Goal: Task Accomplishment & Management: Manage account settings

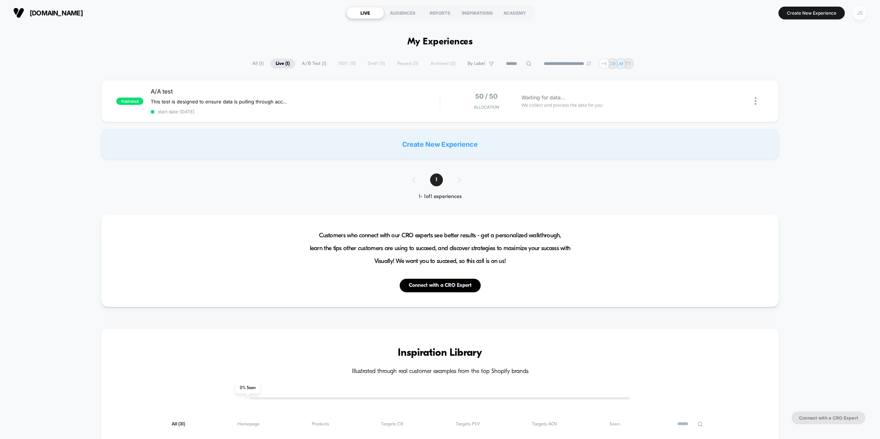
click at [862, 13] on div "JS" at bounding box center [860, 13] width 14 height 14
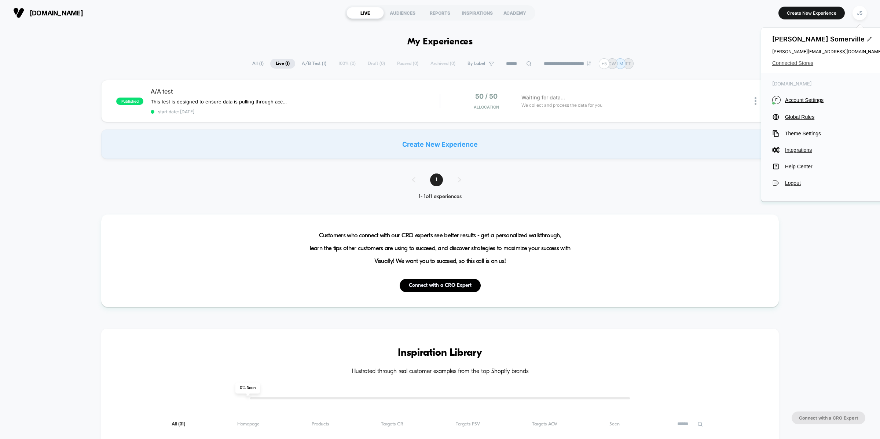
click at [806, 65] on div "[PERSON_NAME] [PERSON_NAME][EMAIL_ADDRESS][DOMAIN_NAME] Connected Stores" at bounding box center [827, 50] width 132 height 45
click at [801, 63] on span "Connected Stores" at bounding box center [827, 63] width 110 height 6
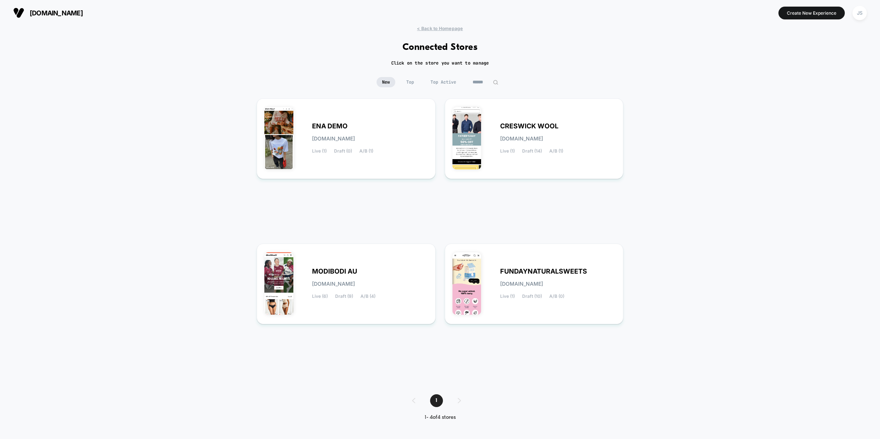
click at [458, 403] on div "1" at bounding box center [440, 400] width 71 height 13
click at [413, 401] on div "1" at bounding box center [440, 400] width 71 height 13
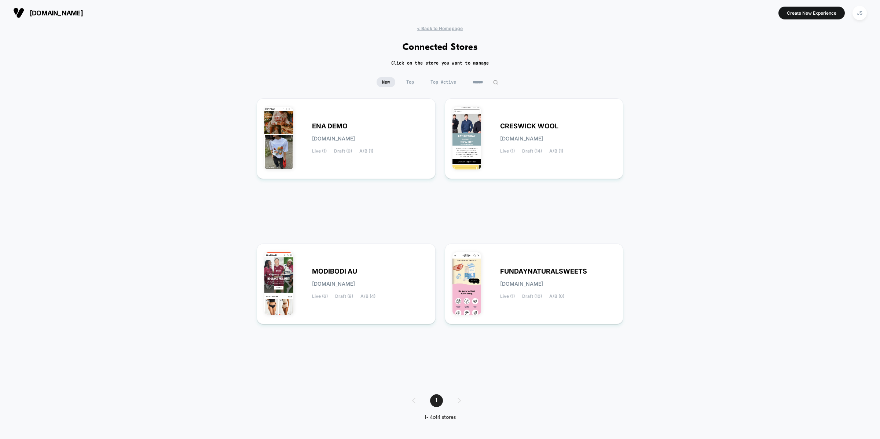
click at [391, 390] on div "< Back to Homepage Connected Stores Click on the store you want to manage New T…" at bounding box center [440, 229] width 880 height 406
click at [858, 15] on div "JS" at bounding box center [860, 13] width 14 height 14
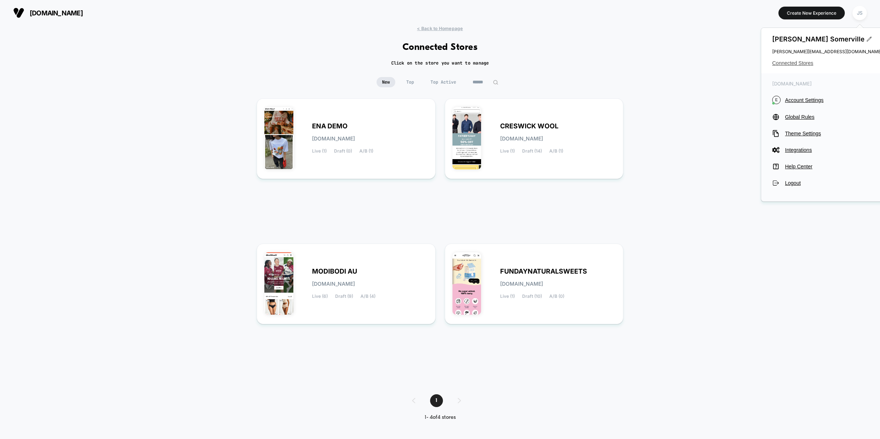
click at [799, 62] on span "Connected Stores" at bounding box center [827, 63] width 110 height 6
click at [799, 63] on span "Connected Stores" at bounding box center [827, 63] width 110 height 6
click at [801, 63] on span "Connected Stores" at bounding box center [827, 63] width 110 height 6
click at [672, 181] on div "< Back to Homepage Connected Stores Click on the store you want to manage New T…" at bounding box center [440, 229] width 880 height 406
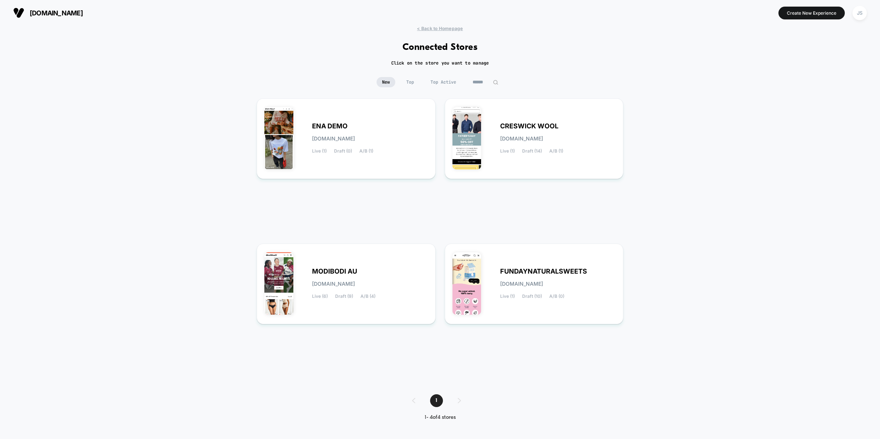
click at [409, 80] on span "Top" at bounding box center [410, 82] width 19 height 10
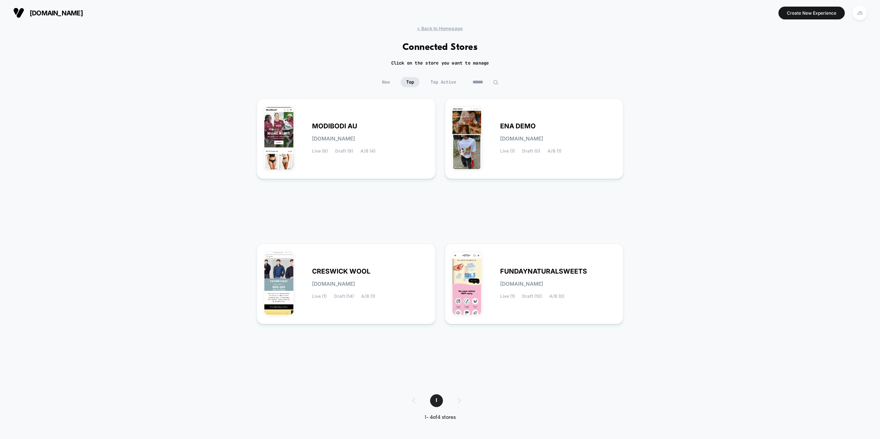
click at [393, 80] on span "New" at bounding box center [386, 82] width 19 height 10
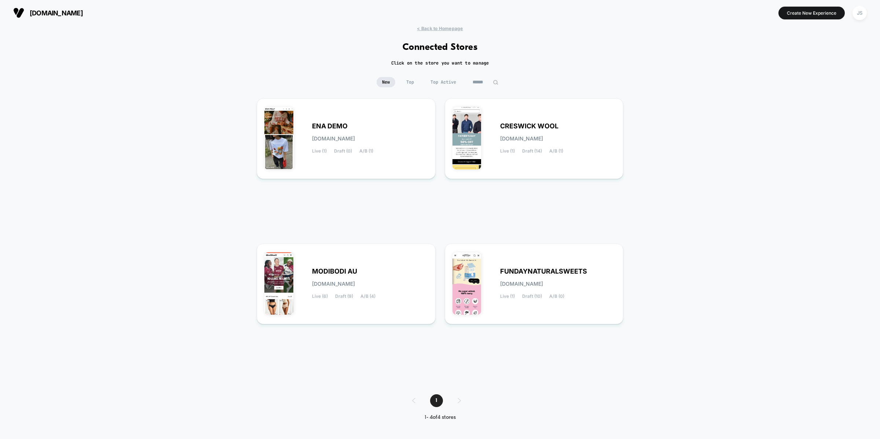
click at [441, 80] on span "Top Active" at bounding box center [443, 82] width 37 height 10
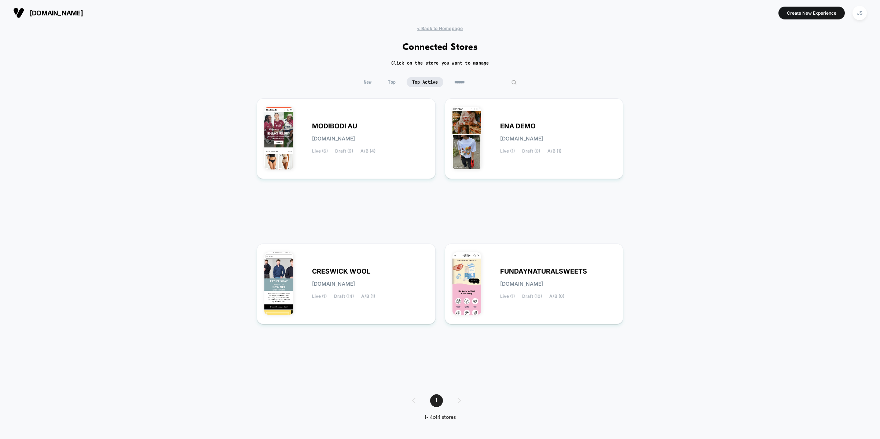
click at [473, 82] on input at bounding box center [485, 82] width 73 height 10
click at [372, 81] on span "New" at bounding box center [367, 82] width 19 height 10
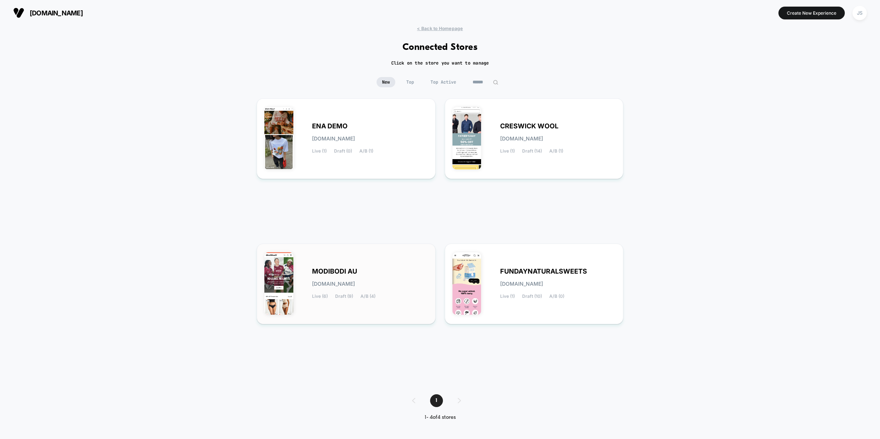
click at [391, 261] on div "MODIBODI AU [DOMAIN_NAME] Live (6) Draft (9) A/B (4)" at bounding box center [346, 283] width 164 height 65
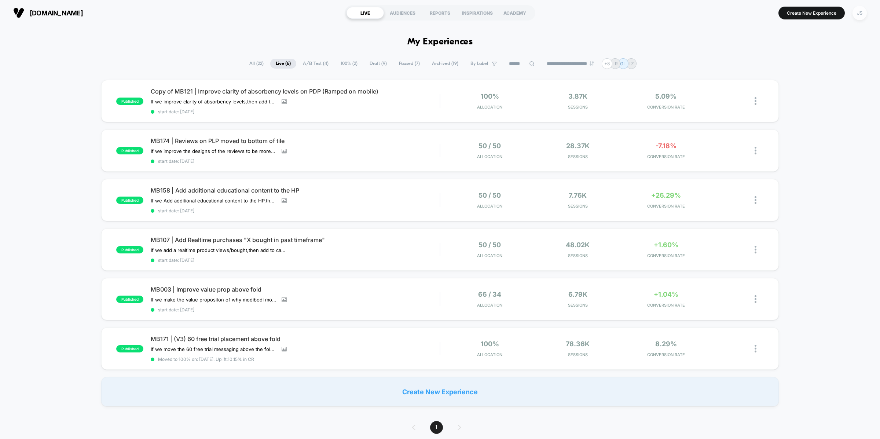
click at [859, 14] on div "JS" at bounding box center [860, 13] width 14 height 14
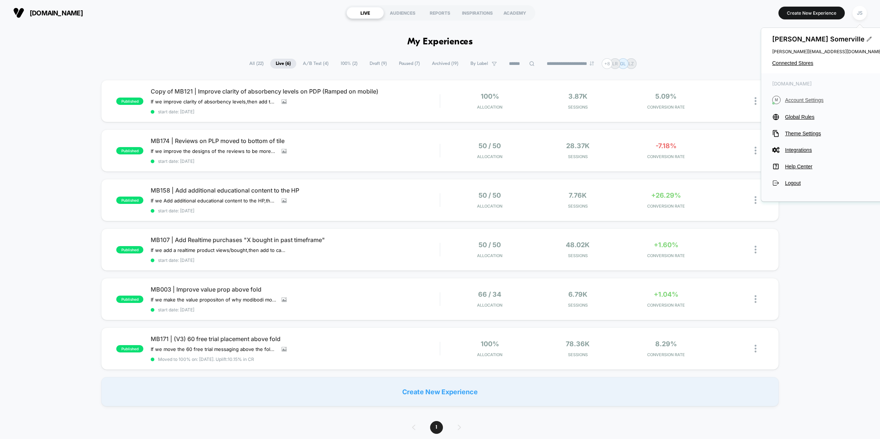
click at [801, 101] on span "Account Settings" at bounding box center [833, 100] width 97 height 6
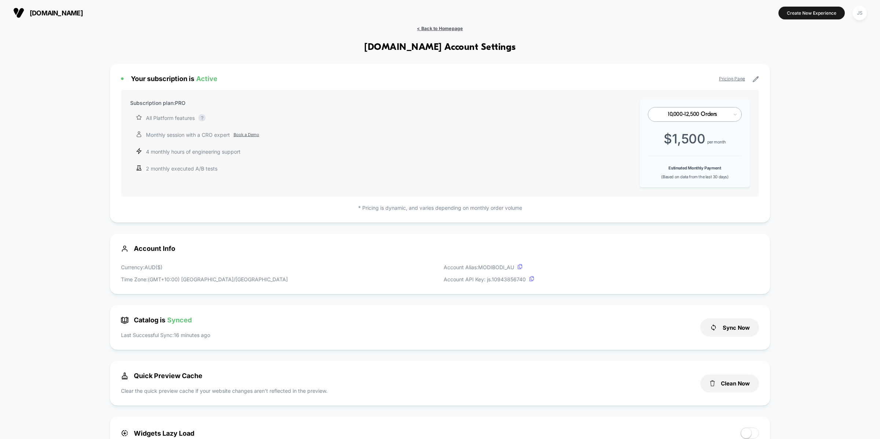
click at [454, 26] on span "< Back to Homepage" at bounding box center [440, 29] width 46 height 6
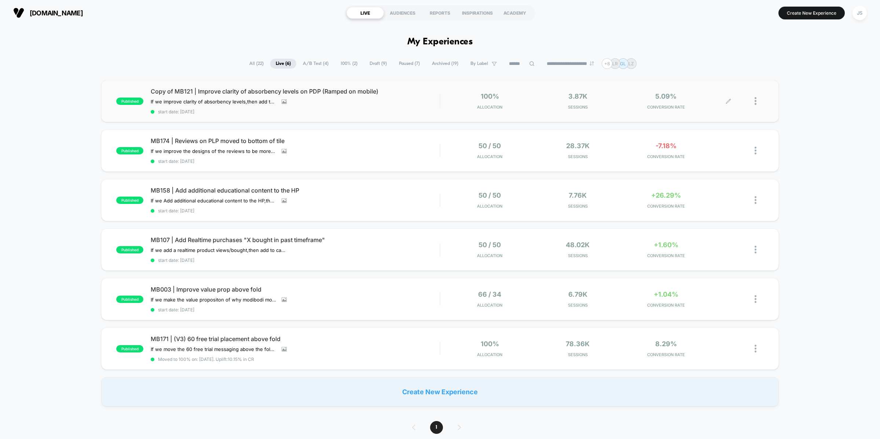
click at [759, 100] on div at bounding box center [759, 100] width 9 height 17
click at [218, 22] on div "[DOMAIN_NAME] LIVE AUDIENCES REPORTS INSPIRATIONS ACADEMY Create New Experience…" at bounding box center [440, 13] width 880 height 26
click at [285, 184] on div "published MB158 | Add additional educational content to the HP If we Add additi…" at bounding box center [440, 200] width 678 height 42
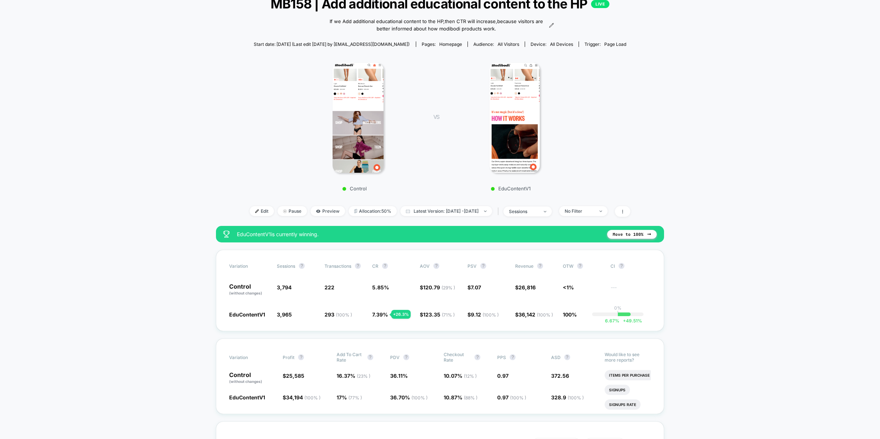
scroll to position [54, 0]
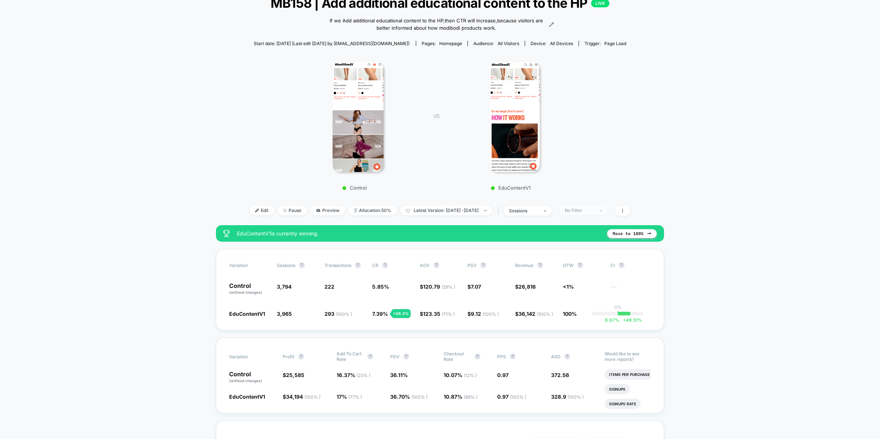
click at [585, 212] on div "No Filter" at bounding box center [579, 211] width 29 height 6
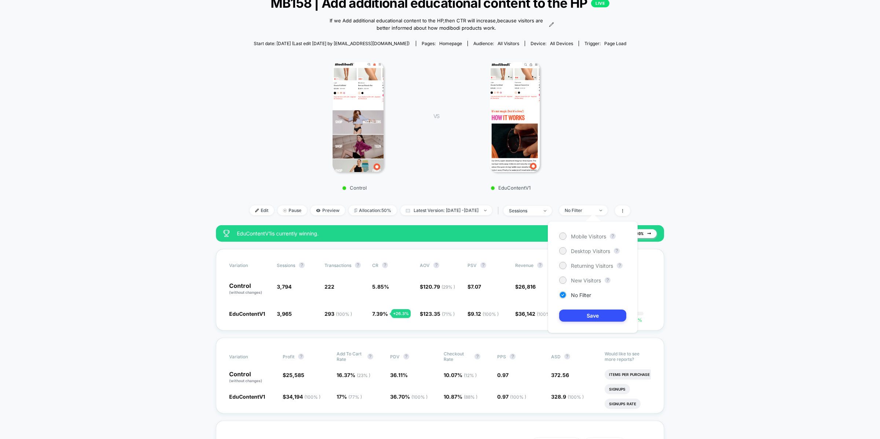
click at [618, 188] on div "Control VS EduContentV1" at bounding box center [436, 124] width 381 height 141
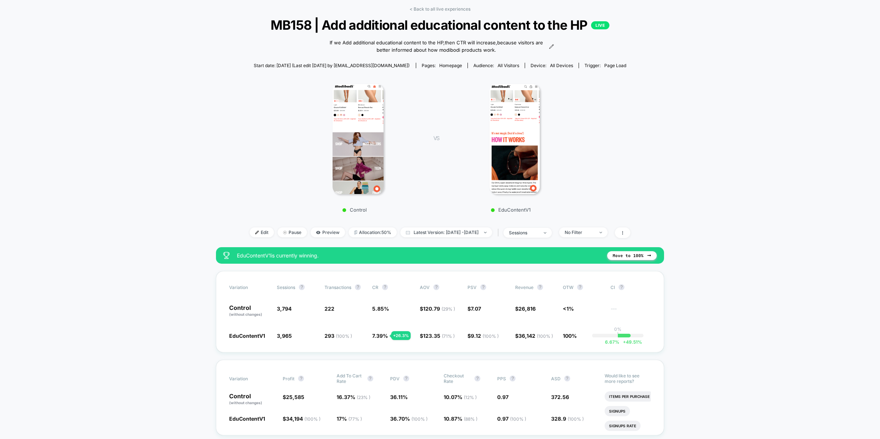
scroll to position [33, 0]
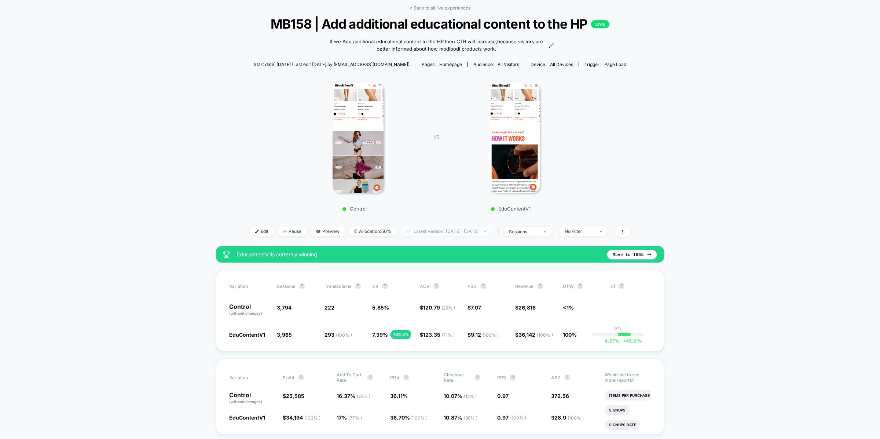
click at [468, 231] on span "Latest Version: [DATE] - [DATE]" at bounding box center [447, 231] width 92 height 10
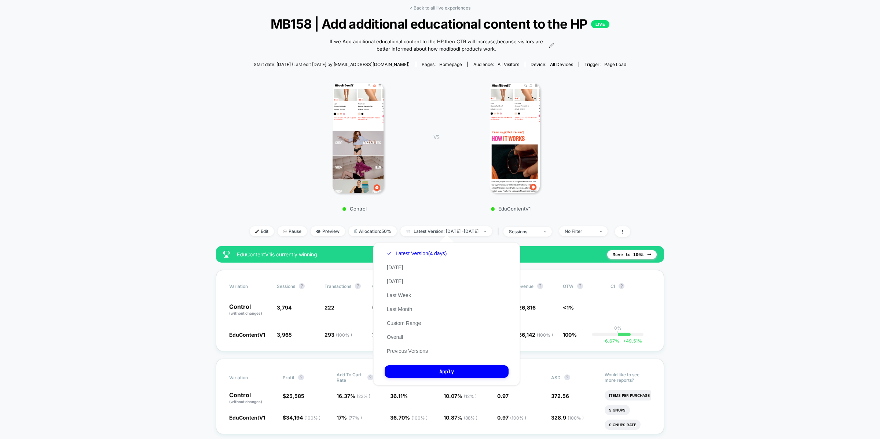
click at [585, 202] on div "Control VS EduContentV1" at bounding box center [436, 144] width 381 height 141
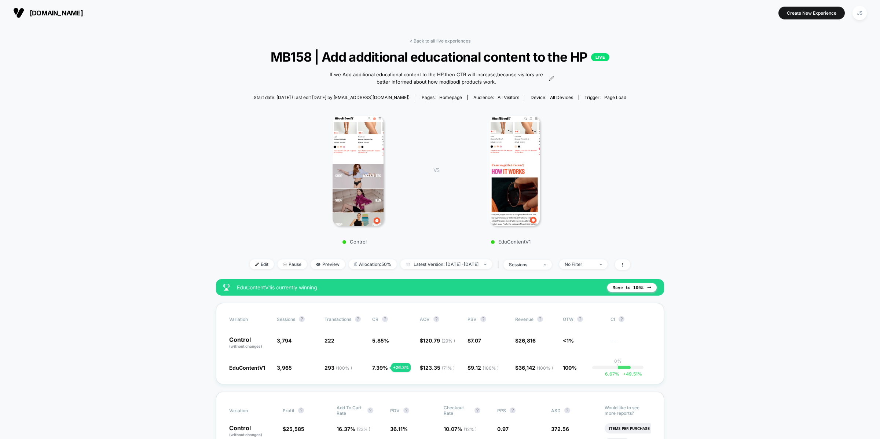
scroll to position [0, 0]
click at [453, 41] on link "< Back to all live experiences" at bounding box center [440, 41] width 61 height 6
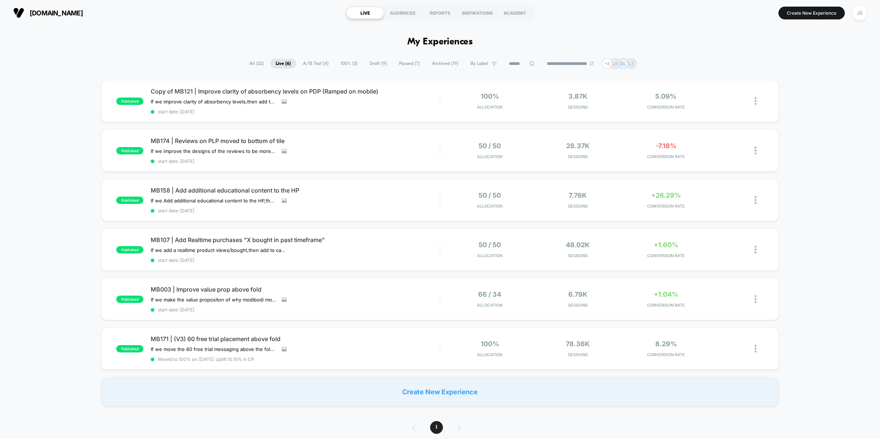
click at [453, 41] on h1 "My Experiences" at bounding box center [441, 42] width 66 height 11
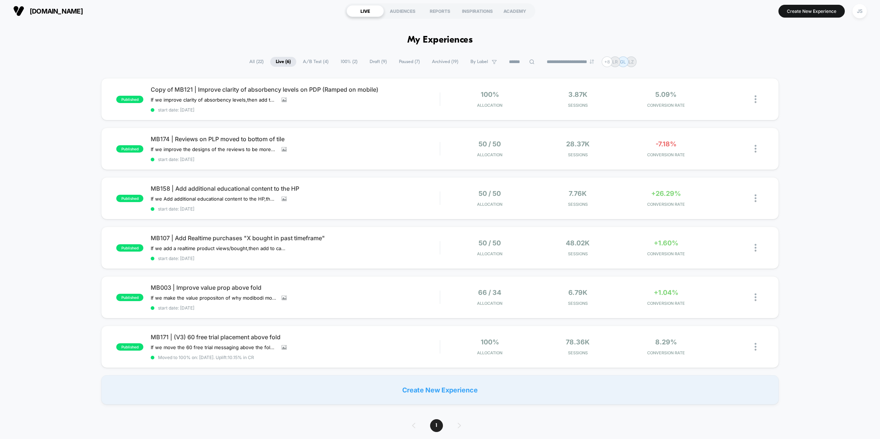
click at [401, 64] on span "Paused ( 7 )" at bounding box center [410, 62] width 32 height 10
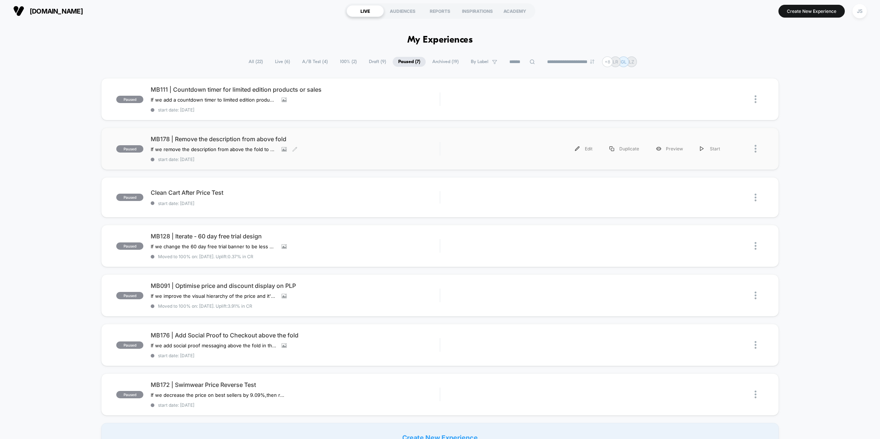
click at [207, 136] on span "MB178 | Remove the description from above fold" at bounding box center [295, 138] width 289 height 7
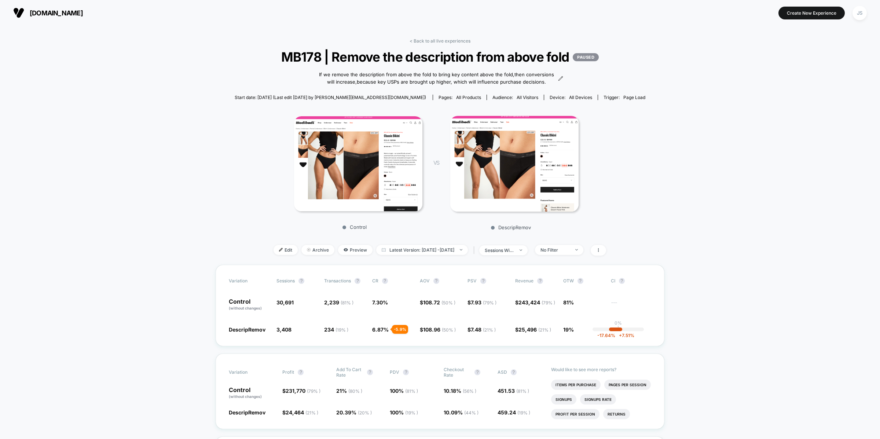
click at [375, 158] on img at bounding box center [358, 163] width 128 height 95
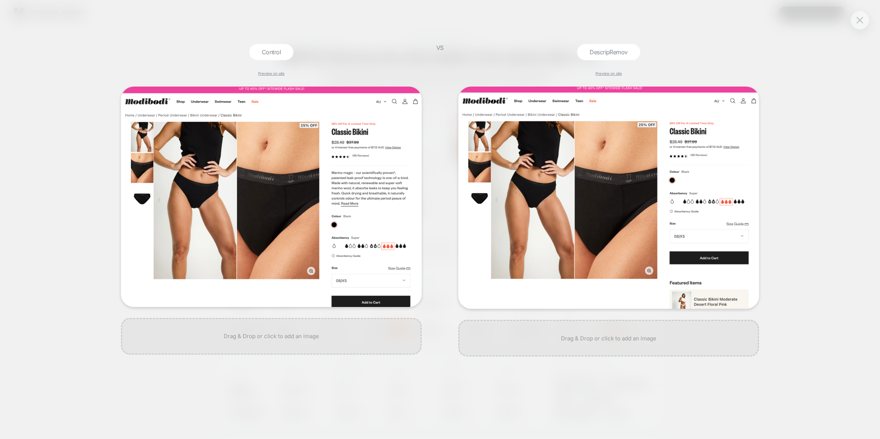
click at [812, 217] on div "Control Preview on site VS DescripRemov Preview on site" at bounding box center [440, 219] width 880 height 439
click at [778, 201] on div "Control Preview on site VS DescripRemov Preview on site" at bounding box center [440, 219] width 880 height 439
click at [867, 16] on div at bounding box center [860, 20] width 18 height 18
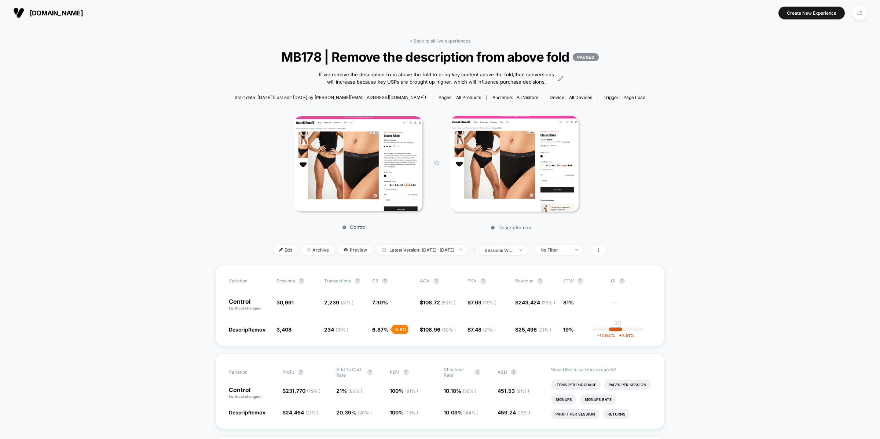
click at [378, 144] on img at bounding box center [358, 163] width 128 height 95
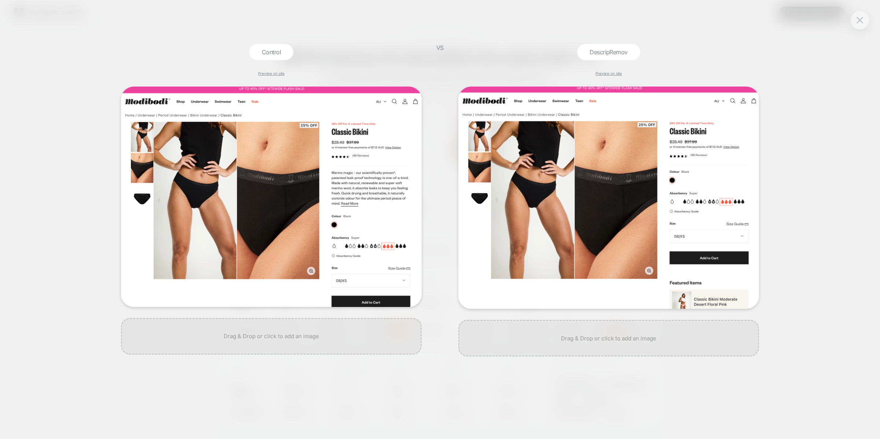
click at [425, 58] on div "Control Preview on site" at bounding box center [271, 241] width 308 height 395
click at [858, 21] on img at bounding box center [860, 20] width 7 height 6
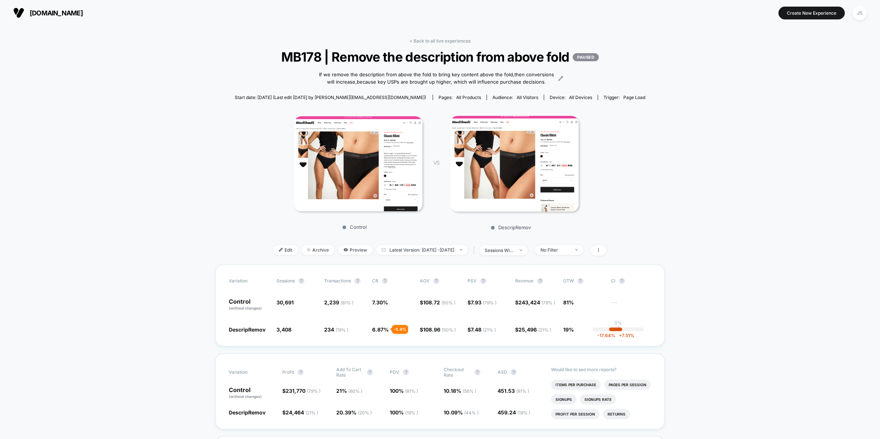
click at [459, 42] on link "< Back to all live experiences" at bounding box center [440, 41] width 61 height 6
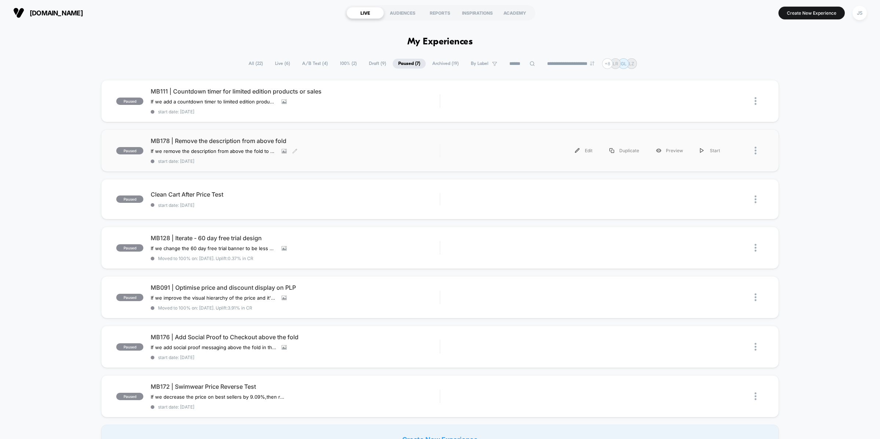
click at [209, 146] on div "MB178 | Remove the description from above fold If we remove the description fro…" at bounding box center [295, 150] width 289 height 27
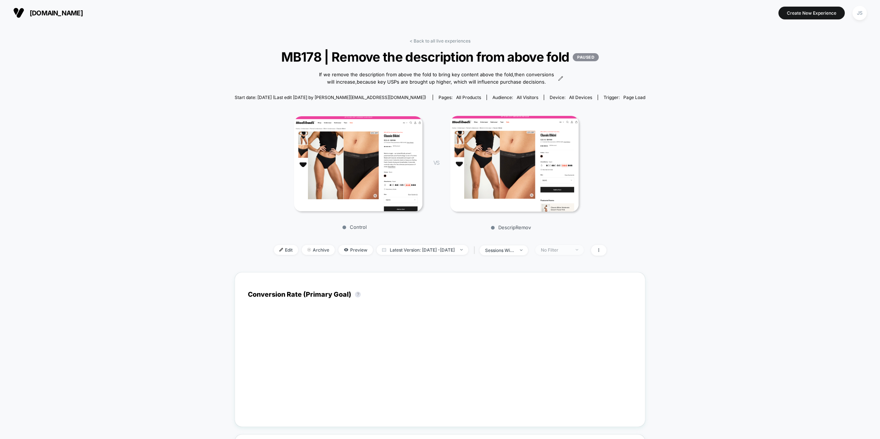
click at [572, 255] on span "No Filter" at bounding box center [560, 250] width 48 height 10
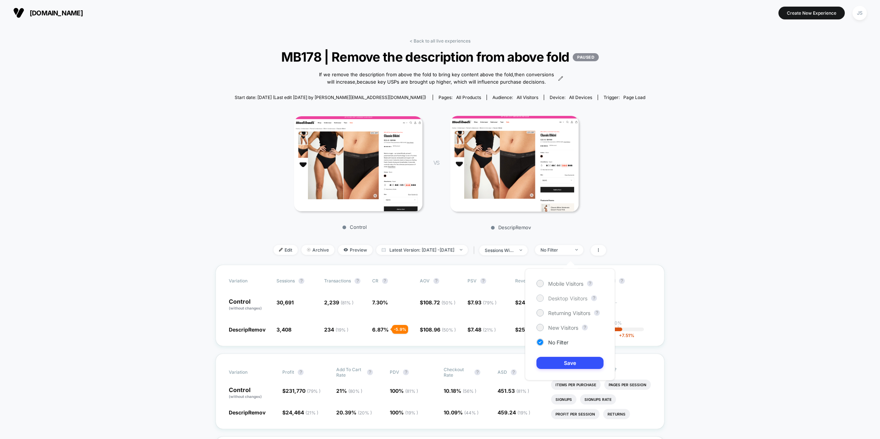
click at [573, 299] on span "Desktop Visitors" at bounding box center [567, 298] width 39 height 6
click at [571, 362] on button "Save" at bounding box center [570, 363] width 67 height 12
click at [454, 255] on span "Latest Version: [DATE] - [DATE]" at bounding box center [422, 250] width 92 height 10
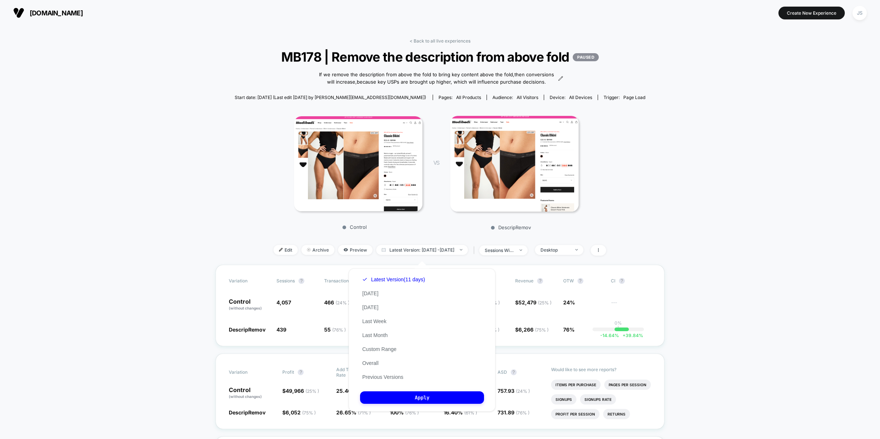
click at [372, 364] on div "Latest Version (11 days) [DATE] [DATE] Last Week Last Month Custom Range Overal…" at bounding box center [393, 329] width 67 height 112
click at [373, 362] on button "Overall" at bounding box center [370, 363] width 21 height 7
click at [394, 399] on button "Apply" at bounding box center [422, 397] width 124 height 12
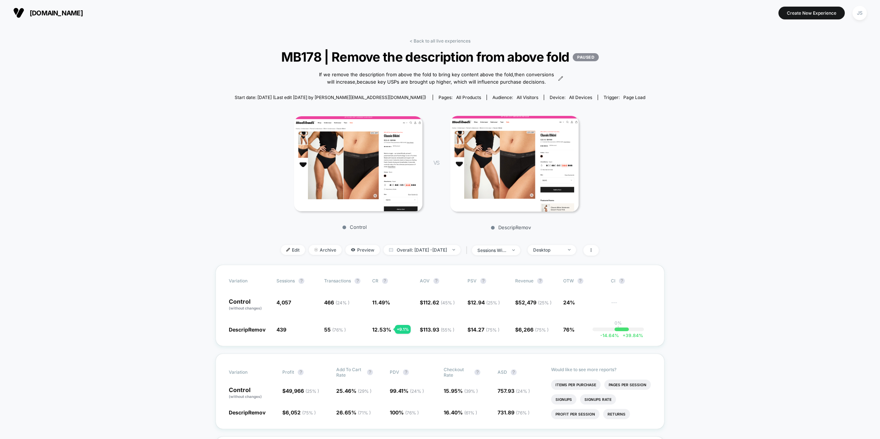
click at [416, 255] on span "Overall: [DATE] - [DATE]" at bounding box center [422, 250] width 77 height 10
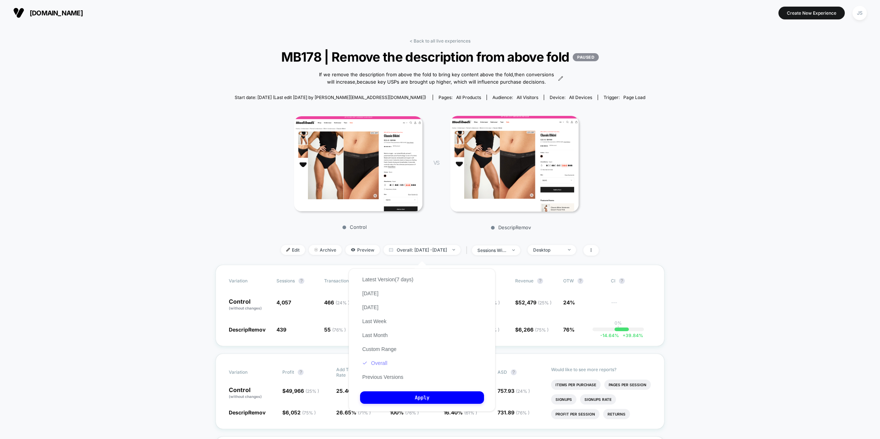
click at [383, 360] on button "Overall" at bounding box center [374, 363] width 29 height 7
click at [401, 391] on button "Apply" at bounding box center [422, 397] width 124 height 12
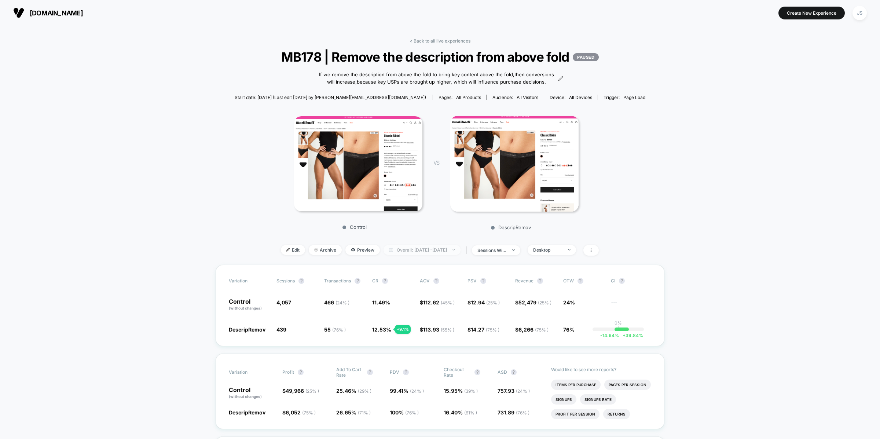
click at [417, 255] on span "Overall: [DATE] - [DATE]" at bounding box center [422, 250] width 77 height 10
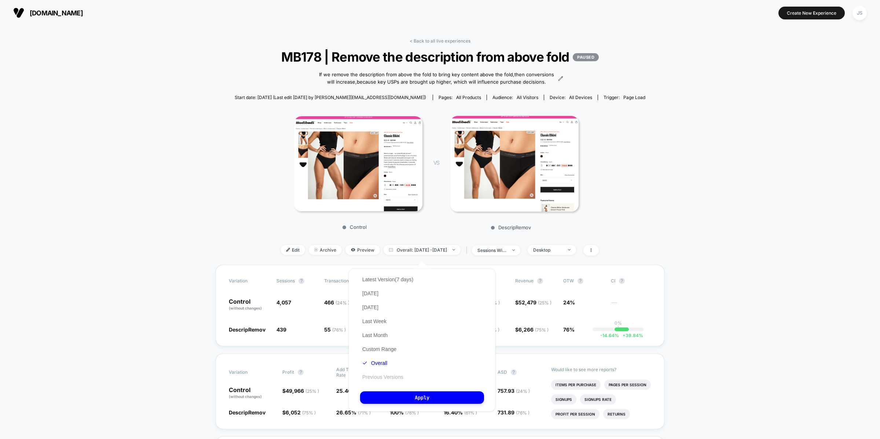
click at [384, 374] on button "Previous Versions" at bounding box center [382, 377] width 45 height 7
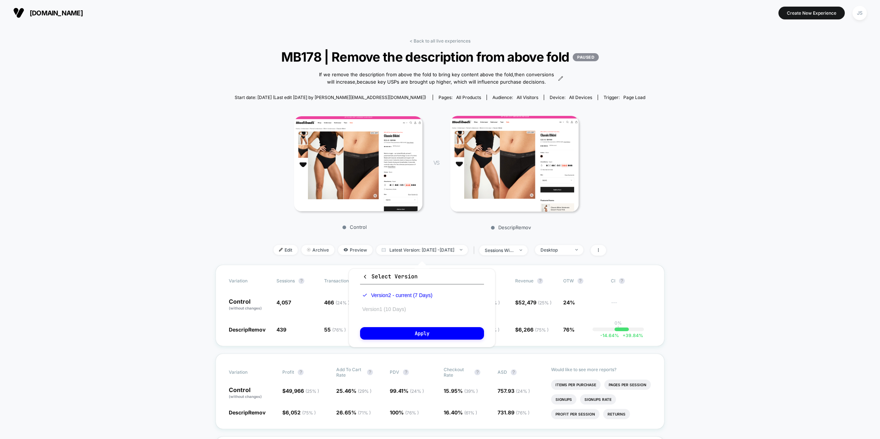
click at [401, 309] on button "Version 1 (10 Days)" at bounding box center [384, 309] width 48 height 7
click at [406, 325] on div "Select Version Version 2 - current (7 Days) Version 1 (10 Days) Apply" at bounding box center [422, 308] width 147 height 79
click at [408, 328] on button "Apply" at bounding box center [422, 333] width 124 height 12
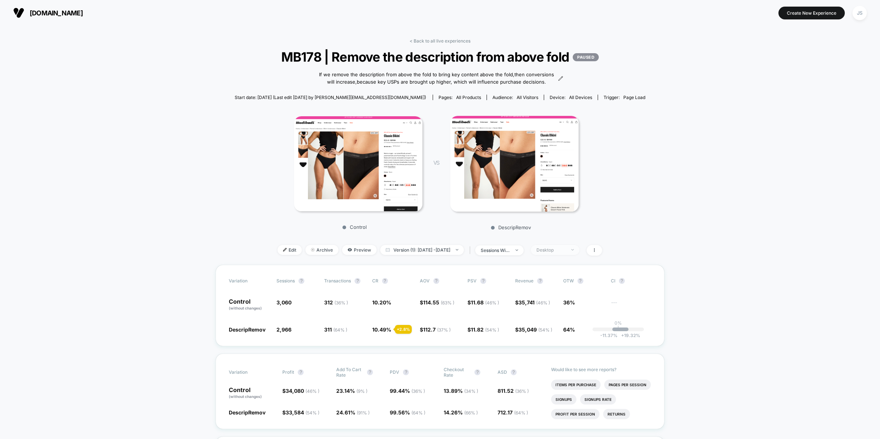
click at [573, 251] on span "Desktop" at bounding box center [555, 250] width 48 height 10
click at [559, 285] on span "Mobile Visitors" at bounding box center [560, 284] width 35 height 6
click at [557, 376] on div "Mobile Visitors ? Desktop Visitors ? Returning Visitors ? New Visitors ? No Fil…" at bounding box center [565, 325] width 90 height 112
click at [558, 364] on button "Save" at bounding box center [564, 363] width 67 height 12
click at [534, 333] on span "115,569" at bounding box center [528, 329] width 19 height 6
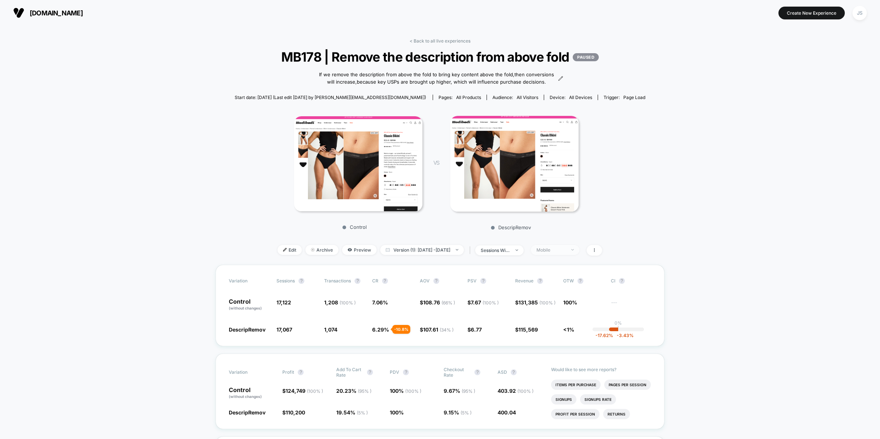
click at [546, 254] on span "Mobile" at bounding box center [555, 250] width 48 height 10
click at [544, 299] on span "Desktop Visitors" at bounding box center [562, 298] width 39 height 6
click at [546, 367] on button "Save" at bounding box center [564, 363] width 67 height 12
click at [543, 366] on div "Variation Profit ? Add To Cart Rate ? PDV ? Checkout Rate ? ASD ? Control (with…" at bounding box center [440, 392] width 449 height 76
click at [464, 255] on span "Version (1): [DATE] - [DATE]" at bounding box center [422, 250] width 84 height 10
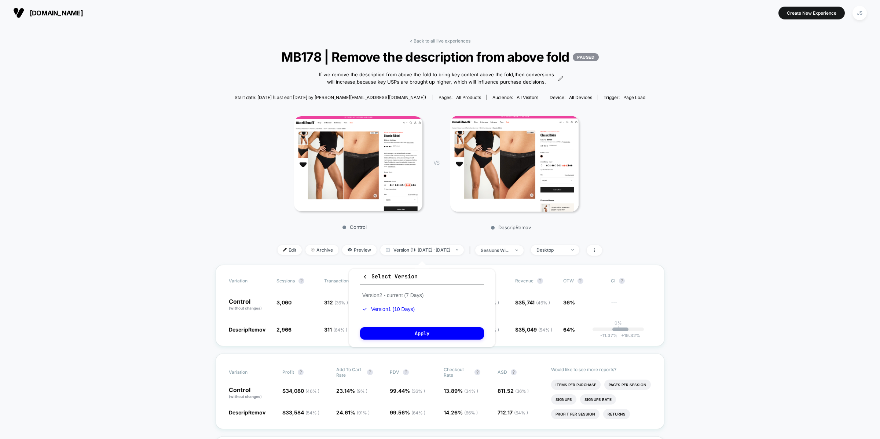
click at [410, 298] on div "Version 2 - current (7 Days) Version 1 (10 Days)" at bounding box center [393, 302] width 66 height 28
click at [410, 292] on button "Version 2 - current (7 Days)" at bounding box center [393, 295] width 66 height 7
click at [408, 328] on button "Apply" at bounding box center [422, 333] width 124 height 12
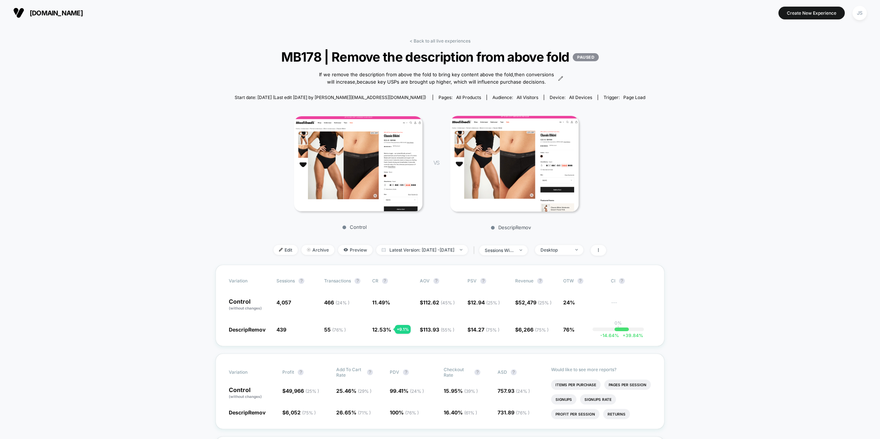
click at [567, 263] on div "< Back to all live experiences MB178 | Remove the description from above fold P…" at bounding box center [440, 151] width 411 height 227
click at [568, 255] on div "Desktop" at bounding box center [557, 250] width 52 height 10
click at [566, 255] on span "Desktop" at bounding box center [559, 250] width 48 height 10
click at [562, 285] on span "Mobile Visitors" at bounding box center [565, 284] width 35 height 6
click at [562, 366] on button "Save" at bounding box center [569, 363] width 67 height 12
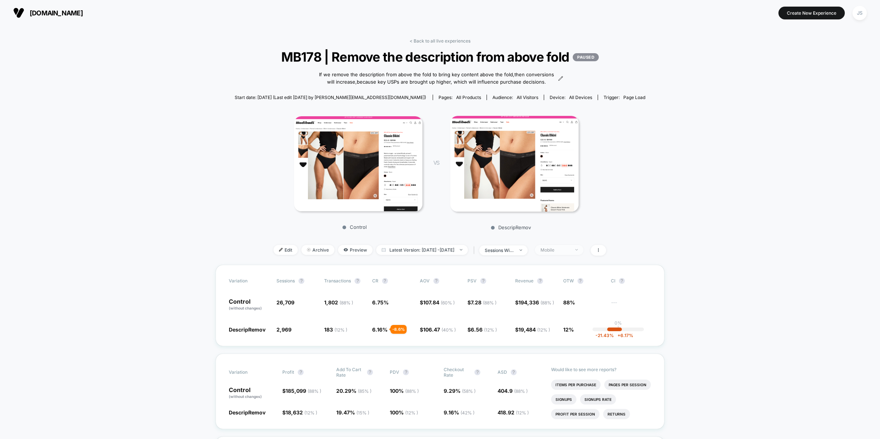
click at [567, 255] on span "Mobile" at bounding box center [559, 250] width 48 height 10
click at [572, 296] on span "Desktop Visitors" at bounding box center [567, 298] width 39 height 6
click at [573, 363] on button "Save" at bounding box center [569, 363] width 67 height 12
click at [573, 363] on div "Would like to see more reports? Items Per Purchase Pages Per Session Signups Si…" at bounding box center [601, 391] width 100 height 75
drag, startPoint x: 532, startPoint y: 335, endPoint x: 499, endPoint y: 333, distance: 33.0
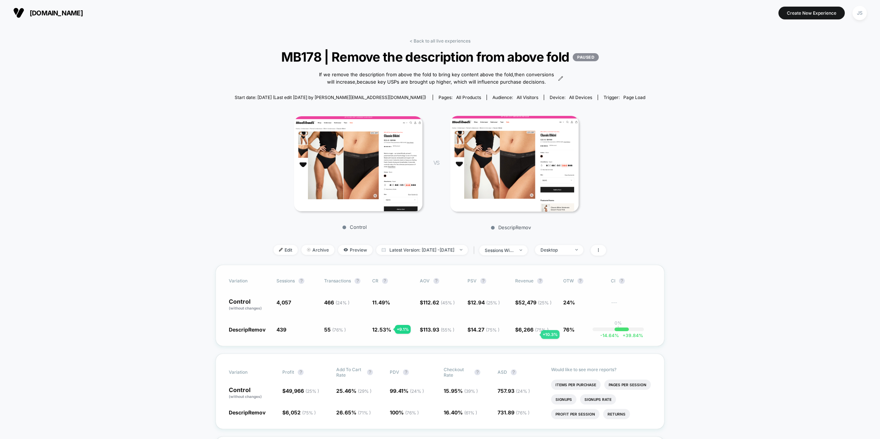
click at [532, 333] on span "6,266 ( 75 % )" at bounding box center [534, 329] width 30 height 6
click at [493, 333] on span "( 75 % )" at bounding box center [493, 330] width 14 height 6
drag, startPoint x: 525, startPoint y: 333, endPoint x: 668, endPoint y: 331, distance: 143.4
click at [663, 331] on div "Variation Sessions ? Transactions ? CR ? AOV ? PSV ? Revenue ? OTW ? CI ? Contr…" at bounding box center [440, 305] width 449 height 81
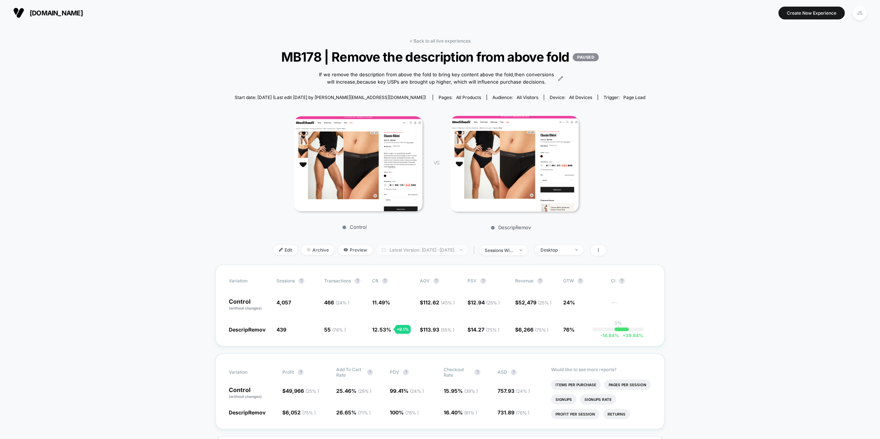
click at [427, 255] on span "Latest Version: [DATE] - [DATE]" at bounding box center [422, 250] width 92 height 10
click at [366, 279] on icon "button" at bounding box center [365, 277] width 6 height 6
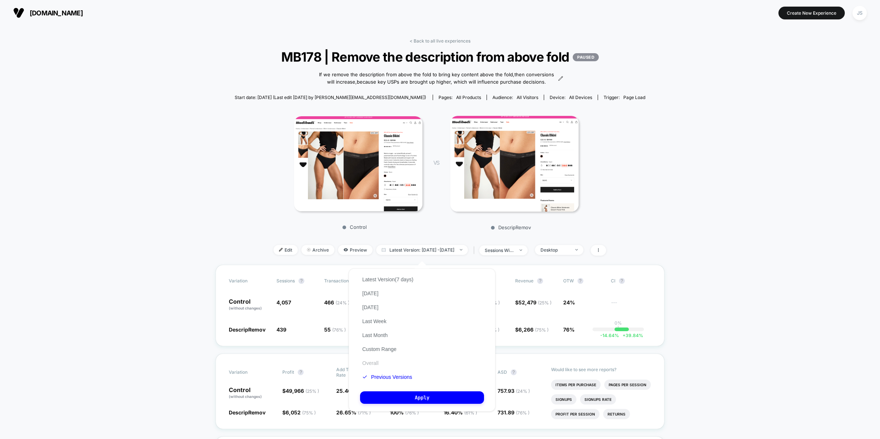
click at [375, 360] on button "Overall" at bounding box center [370, 363] width 21 height 7
click at [398, 396] on button "Apply" at bounding box center [422, 397] width 124 height 12
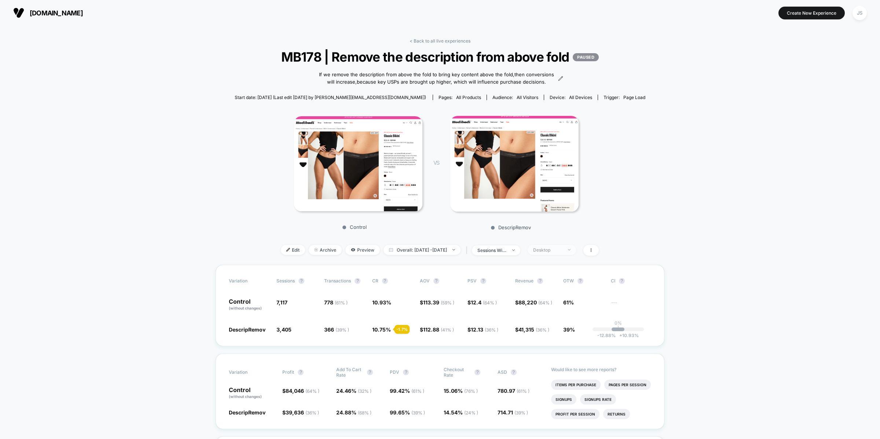
click at [562, 253] on div "Desktop" at bounding box center [547, 250] width 29 height 6
click at [555, 285] on span "Mobile Visitors" at bounding box center [558, 284] width 35 height 6
click at [553, 362] on button "Save" at bounding box center [562, 363] width 67 height 12
click at [432, 255] on span "Overall: [DATE] - [DATE]" at bounding box center [422, 250] width 77 height 10
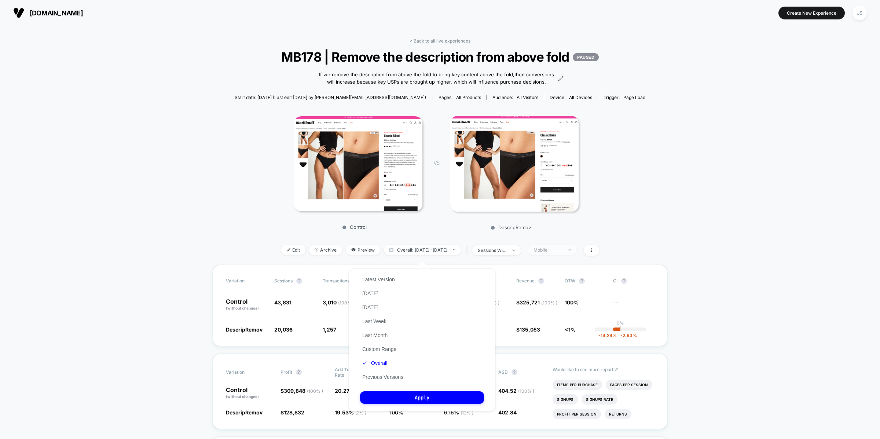
click at [558, 255] on span "Mobile" at bounding box center [552, 250] width 48 height 10
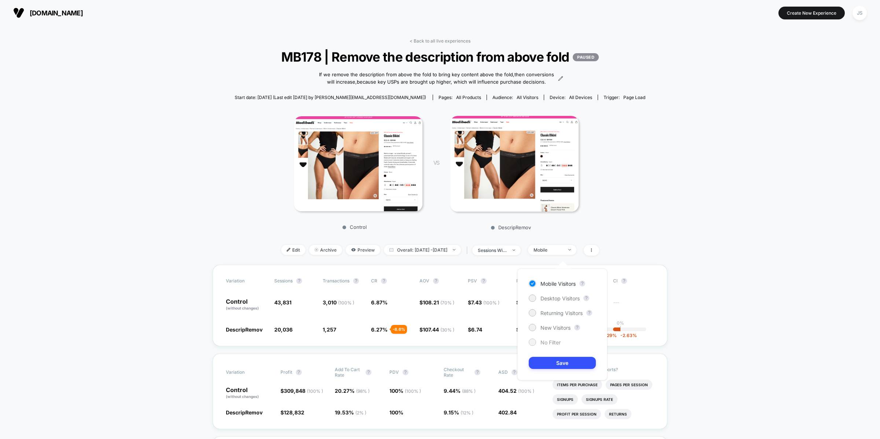
click at [552, 343] on span "No Filter" at bounding box center [551, 342] width 20 height 6
click at [554, 357] on button "Save" at bounding box center [562, 363] width 67 height 12
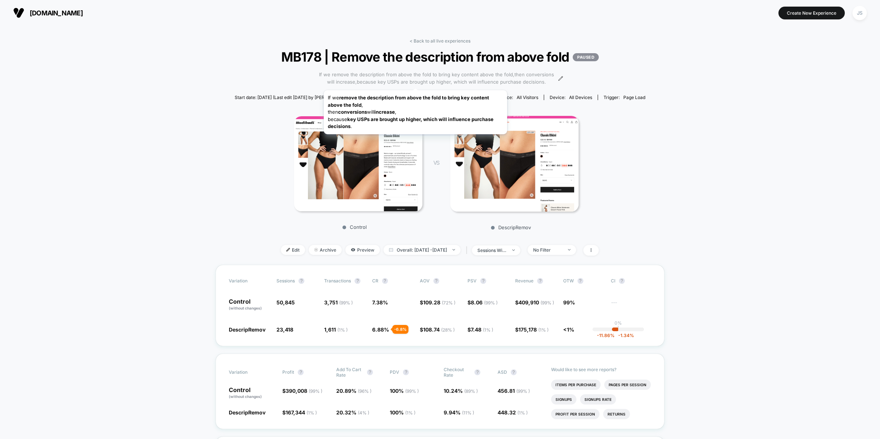
click at [416, 81] on span "If we remove the description from above the fold to bring key content above the…" at bounding box center [437, 78] width 240 height 14
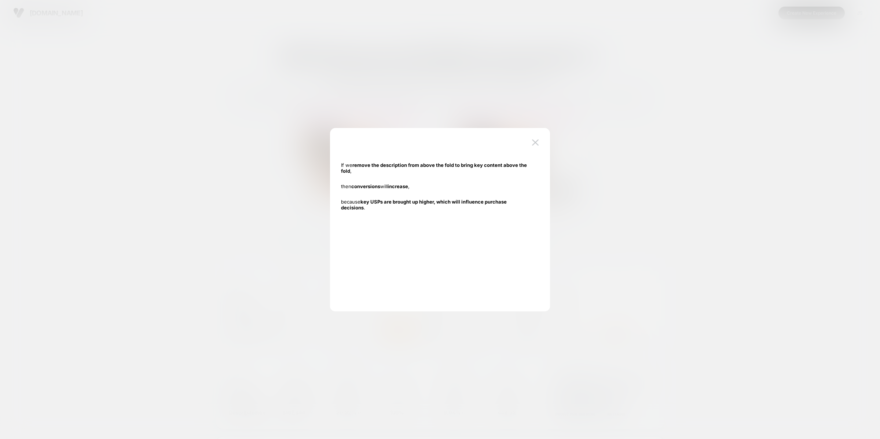
click at [442, 207] on div "If we remove the description from above the fold to bring key content above the…" at bounding box center [436, 186] width 191 height 58
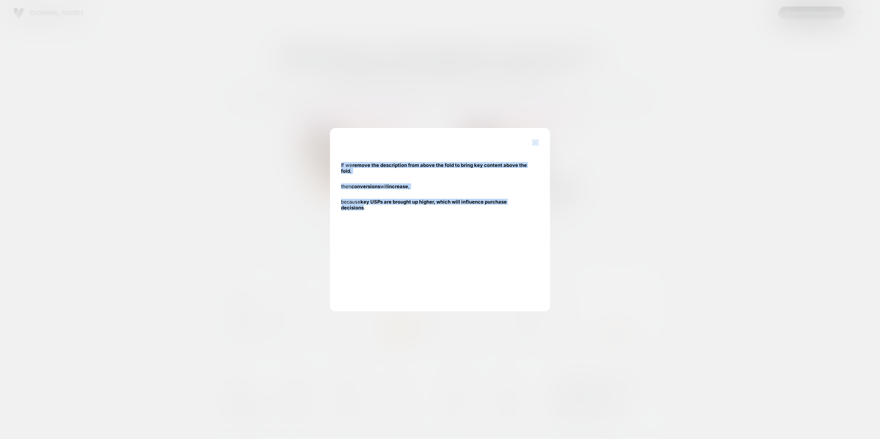
drag, startPoint x: 530, startPoint y: 202, endPoint x: 324, endPoint y: 162, distance: 210.8
click at [324, 162] on body "[DOMAIN_NAME] Create New Experience JS [DOMAIN_NAME] < Back to all live experie…" at bounding box center [440, 219] width 880 height 439
copy body "If we remove the description from above the fold to bring key content above the…"
click at [499, 104] on div at bounding box center [440, 219] width 880 height 439
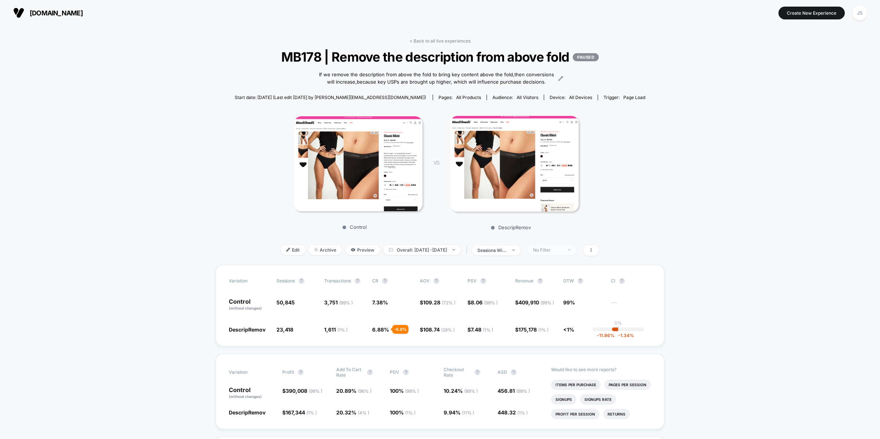
click at [553, 253] on div "No Filter" at bounding box center [547, 250] width 29 height 6
click at [556, 326] on span "New Visitors" at bounding box center [556, 328] width 30 height 6
click at [558, 362] on button "Save" at bounding box center [562, 363] width 67 height 12
click at [572, 255] on span "New Visitors" at bounding box center [552, 250] width 48 height 10
click at [574, 309] on div "Returning Visitors" at bounding box center [556, 312] width 54 height 7
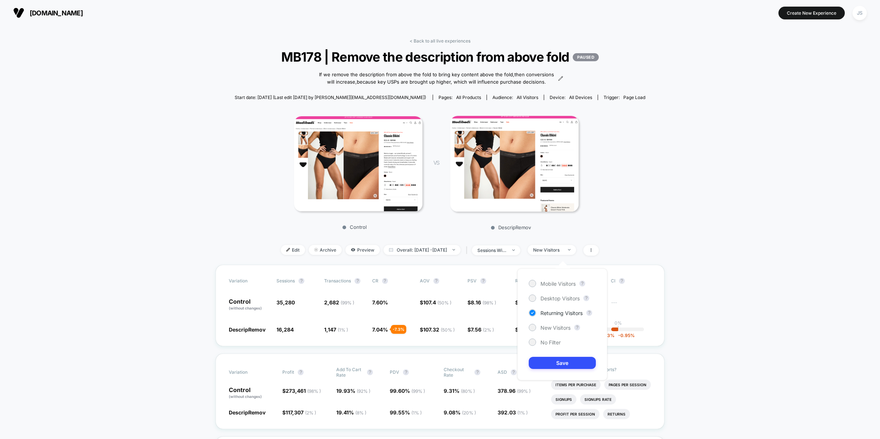
click at [555, 373] on div "Mobile Visitors ? Desktop Visitors ? Returning Visitors ? New Visitors ? No Fil…" at bounding box center [563, 325] width 90 height 112
click at [556, 368] on button "Save" at bounding box center [562, 363] width 67 height 12
click at [549, 255] on span "Returning Visitors" at bounding box center [552, 250] width 48 height 10
click at [559, 292] on div "Mobile Visitors ? Desktop Visitors ? Returning Visitors ? New Visitors ? No Fil…" at bounding box center [563, 325] width 90 height 112
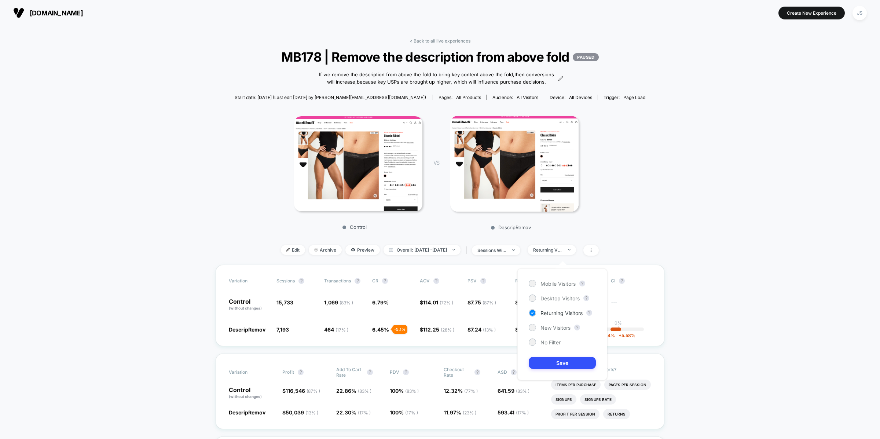
click at [560, 289] on div "Mobile Visitors ? Desktop Visitors ? Returning Visitors ? New Visitors ? No Fil…" at bounding box center [563, 325] width 90 height 112
click at [560, 288] on div "Mobile Visitors ? Desktop Visitors ? Returning Visitors ? New Visitors ? No Fil…" at bounding box center [563, 325] width 90 height 112
click at [562, 283] on span "Mobile Visitors" at bounding box center [558, 284] width 35 height 6
click at [552, 352] on div "Mobile Visitors ? Desktop Visitors ? Returning Visitors ? New Visitors ? No Fil…" at bounding box center [563, 325] width 90 height 112
click at [552, 359] on button "Save" at bounding box center [562, 363] width 67 height 12
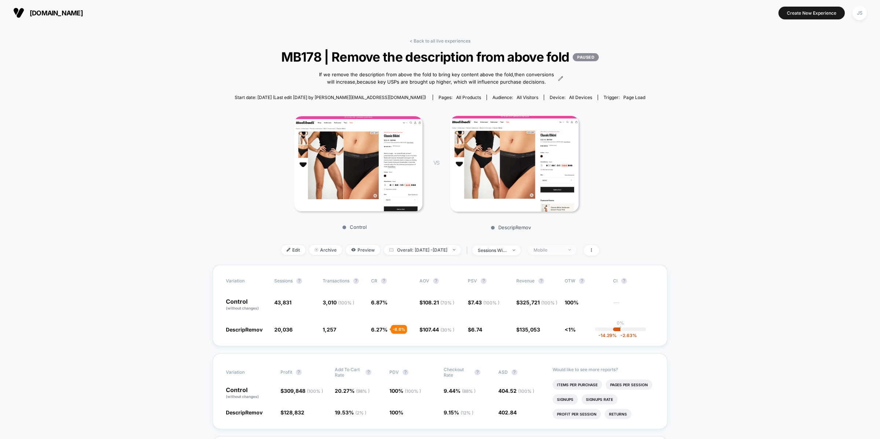
click at [559, 253] on div "Mobile" at bounding box center [548, 250] width 29 height 6
click at [555, 297] on span "Desktop Visitors" at bounding box center [560, 298] width 39 height 6
click at [548, 355] on div "Mobile Visitors ? Desktop Visitors ? Returning Visitors ? New Visitors ? No Fil…" at bounding box center [563, 325] width 90 height 112
click at [549, 360] on button "Save" at bounding box center [562, 363] width 67 height 12
click at [421, 40] on link "< Back to all live experiences" at bounding box center [440, 41] width 61 height 6
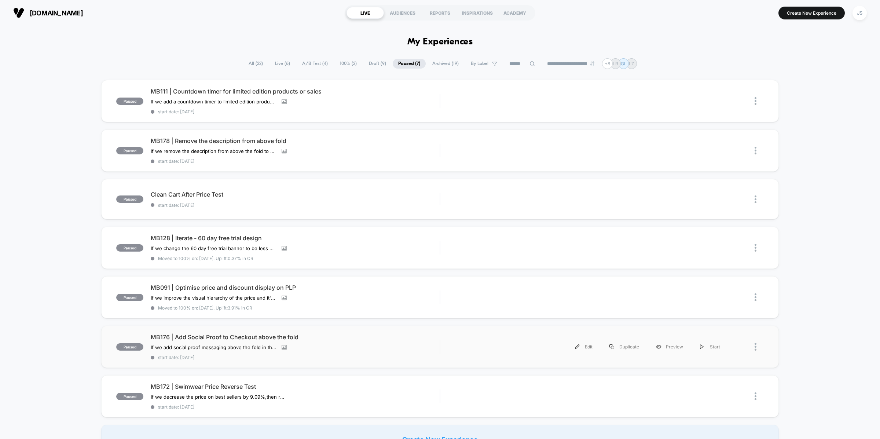
click at [242, 328] on div "paused MB176 | Add Social Proof to Checkout above the fold If we add social pro…" at bounding box center [440, 347] width 678 height 42
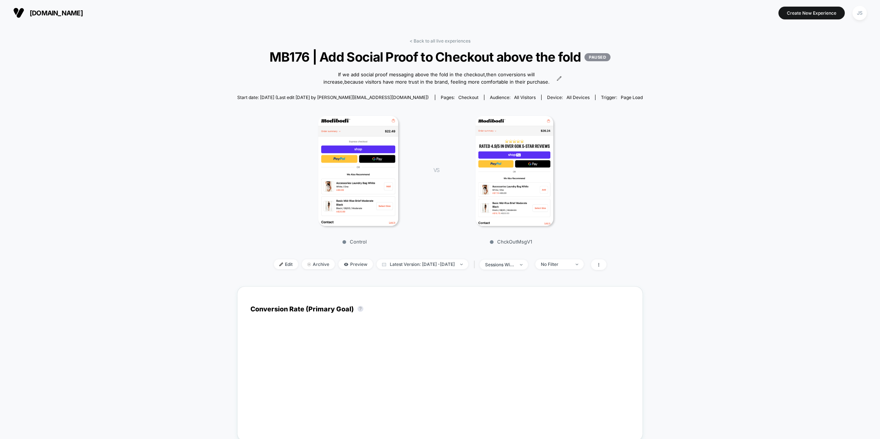
click at [347, 197] on img at bounding box center [358, 171] width 80 height 110
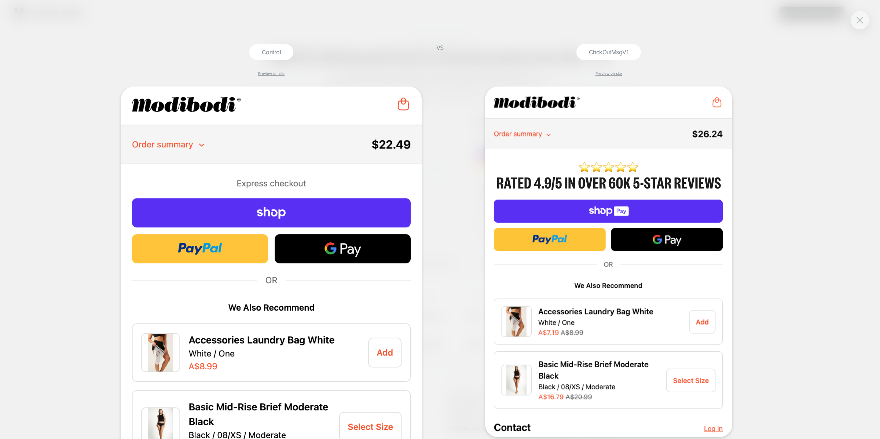
click at [386, 39] on div "Control Preview on site VS ChckOutMsgV1 Preview on site" at bounding box center [440, 219] width 880 height 439
click at [863, 23] on button at bounding box center [860, 20] width 11 height 11
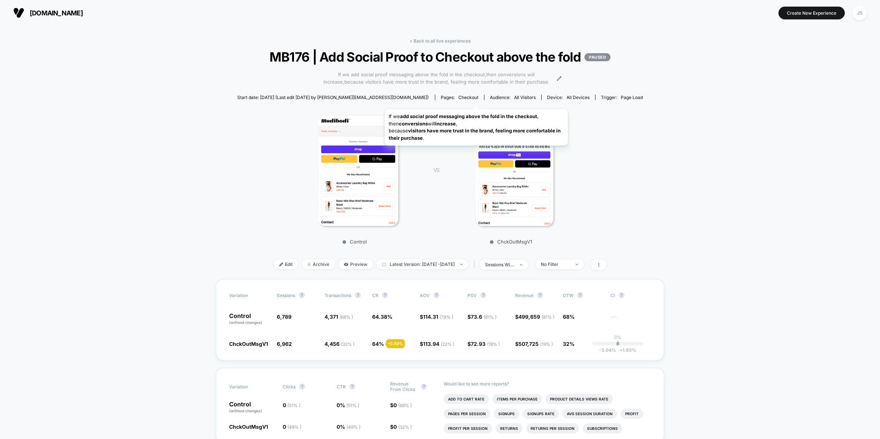
click at [476, 85] on span "If we add social proof messaging above the fold in the checkout,then conversion…" at bounding box center [436, 78] width 237 height 14
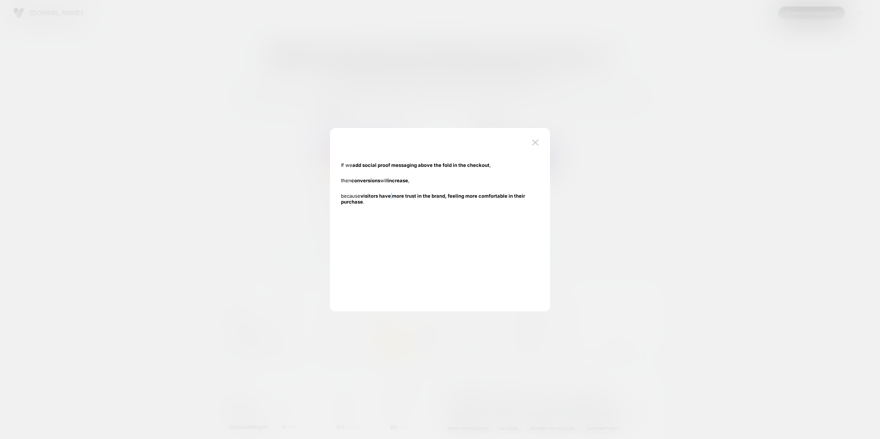
click at [392, 197] on strong "visitors have more trust in the brand, feeling more comfortable in their purcha…" at bounding box center [433, 199] width 184 height 12
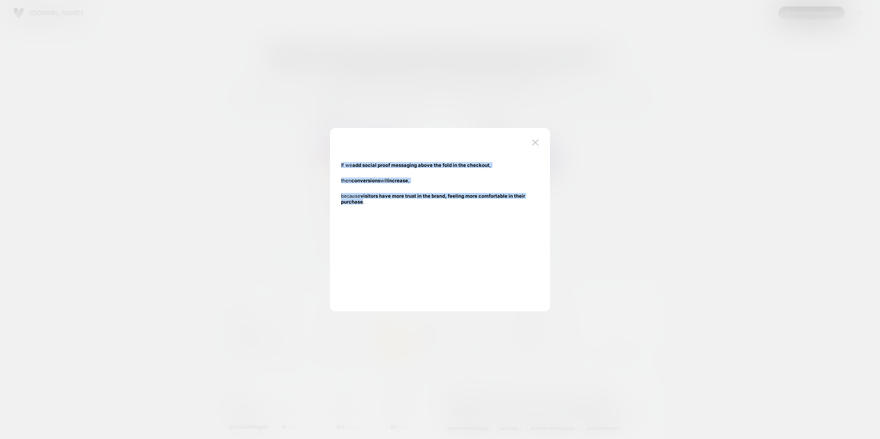
drag, startPoint x: 363, startPoint y: 202, endPoint x: 337, endPoint y: 165, distance: 44.6
click at [337, 165] on div "If we add social proof messaging above the fold in the checkout , then conversi…" at bounding box center [436, 220] width 198 height 154
copy div "If we add social proof messaging above the fold in the checkout , then conversi…"
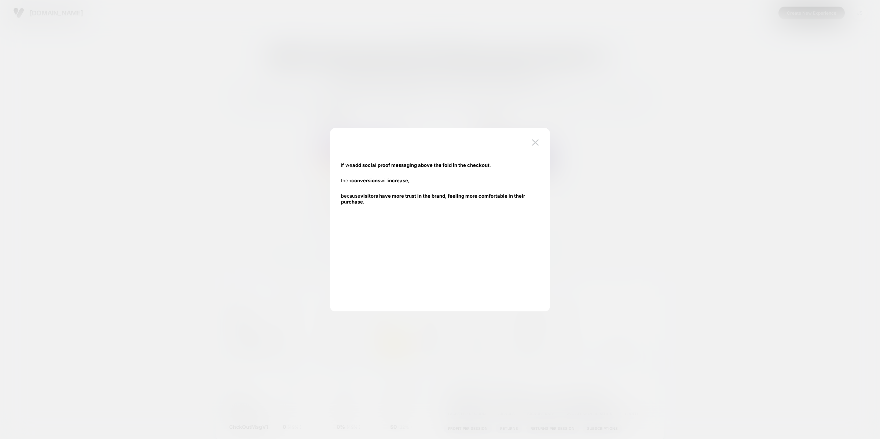
click at [355, 96] on div at bounding box center [440, 219] width 880 height 439
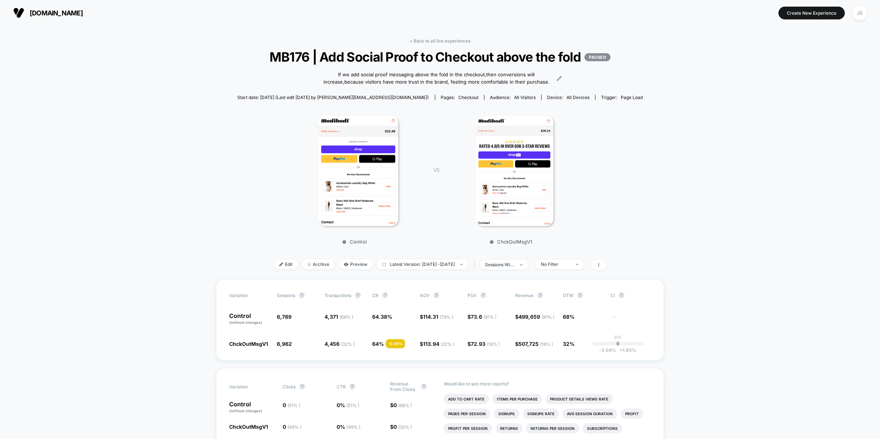
scroll to position [2, 0]
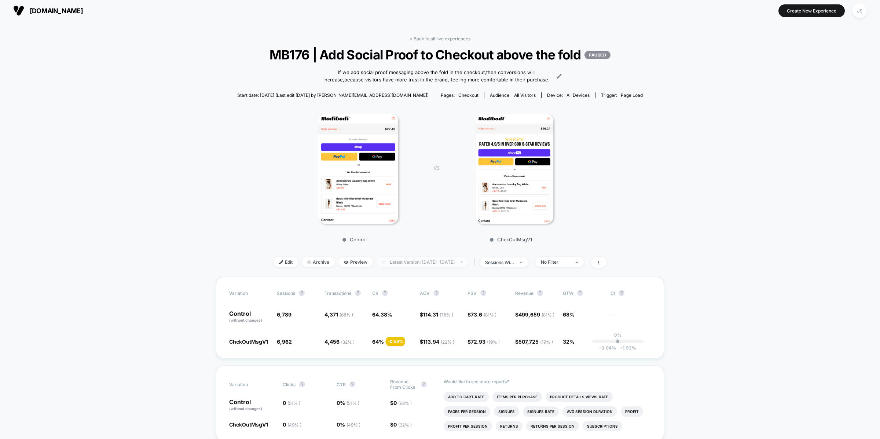
click at [441, 267] on span "Latest Version: [DATE] - [DATE]" at bounding box center [423, 262] width 92 height 10
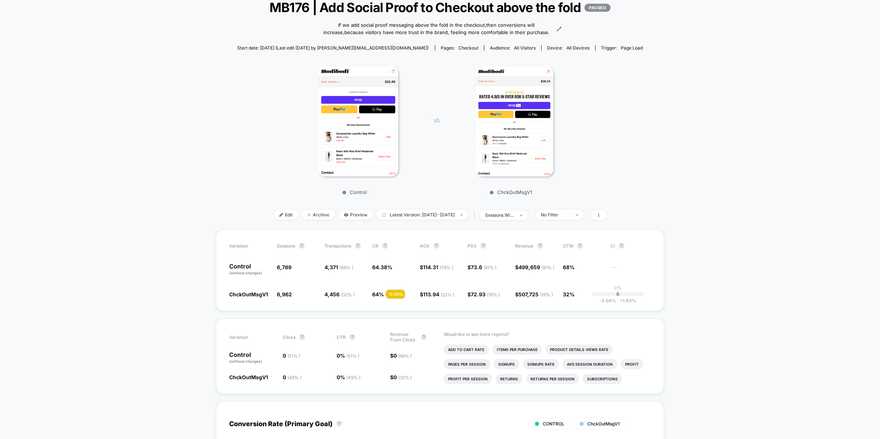
scroll to position [62, 0]
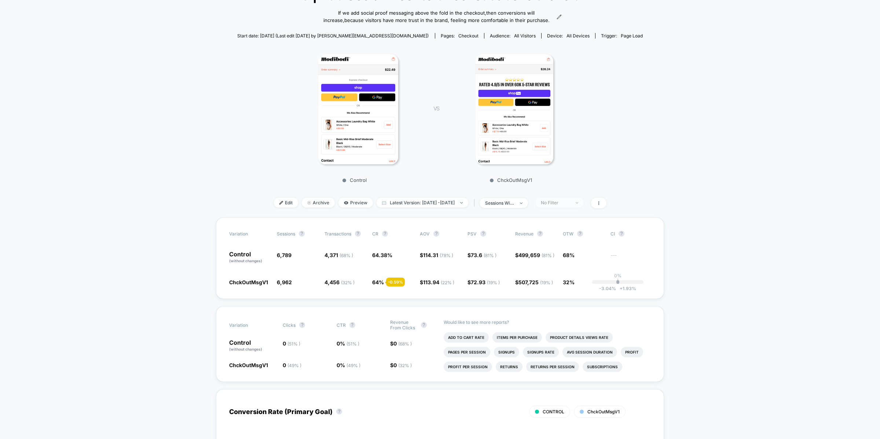
click at [570, 205] on div "No Filter" at bounding box center [555, 203] width 29 height 6
click at [567, 255] on div "Mobile Visitors" at bounding box center [559, 251] width 47 height 7
click at [570, 334] on button "Save" at bounding box center [569, 331] width 67 height 12
click at [566, 205] on div "Mobile" at bounding box center [555, 203] width 29 height 6
click at [565, 265] on span "Desktop Visitors" at bounding box center [566, 266] width 39 height 6
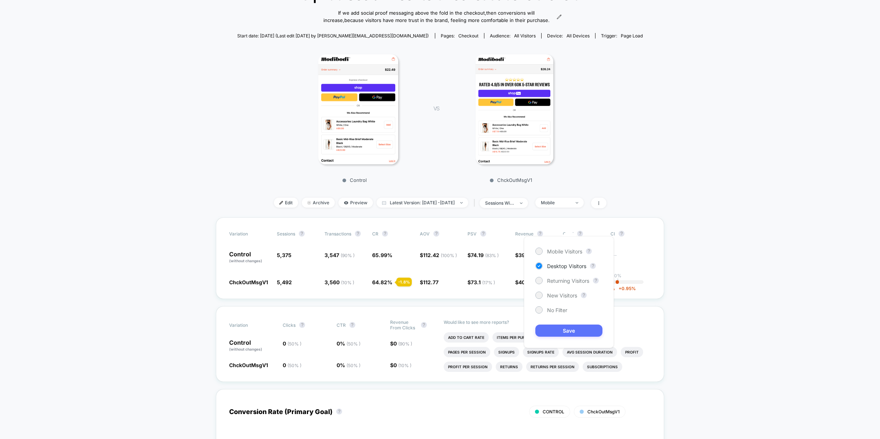
click at [557, 334] on button "Save" at bounding box center [569, 331] width 67 height 12
click at [613, 187] on div "Control VS ChckOutMsgV1" at bounding box center [437, 116] width 406 height 141
click at [568, 205] on div "Desktop" at bounding box center [555, 203] width 29 height 6
click at [560, 255] on div "Mobile Visitors ? Desktop Visitors ? Returning Visitors ? New Visitors ? No Fil…" at bounding box center [569, 292] width 90 height 112
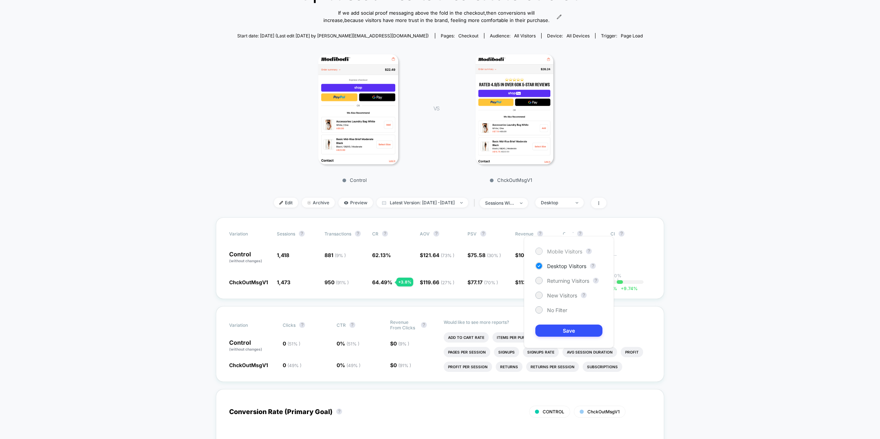
click at [560, 253] on span "Mobile Visitors" at bounding box center [564, 251] width 35 height 6
click at [565, 331] on button "Save" at bounding box center [569, 331] width 67 height 12
click at [580, 208] on span "Mobile" at bounding box center [560, 203] width 48 height 10
click at [559, 293] on span "New Visitors" at bounding box center [562, 295] width 30 height 6
click at [564, 329] on button "Save" at bounding box center [569, 331] width 67 height 12
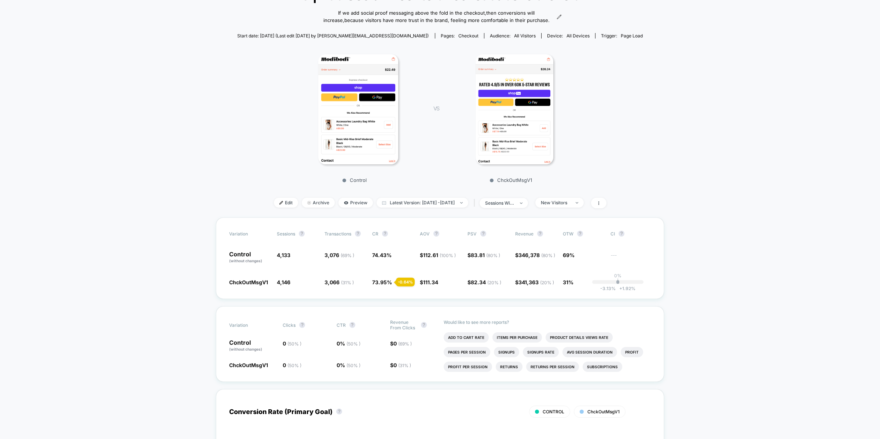
click at [576, 208] on div "Edit Archive Preview Latest Version: [DATE] - [DATE] | sessions with impression…" at bounding box center [440, 203] width 406 height 11
click at [577, 208] on span "New Visitors" at bounding box center [560, 203] width 48 height 10
click at [573, 278] on span "Returning Visitors" at bounding box center [568, 281] width 42 height 6
click at [574, 325] on button "Save" at bounding box center [569, 331] width 67 height 12
